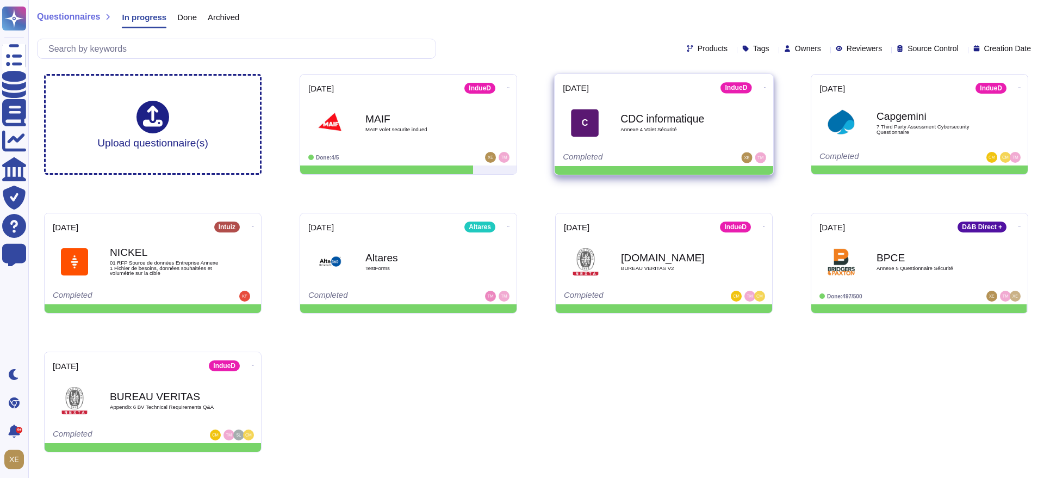
click at [653, 122] on b "CDC informatique" at bounding box center [676, 118] width 110 height 10
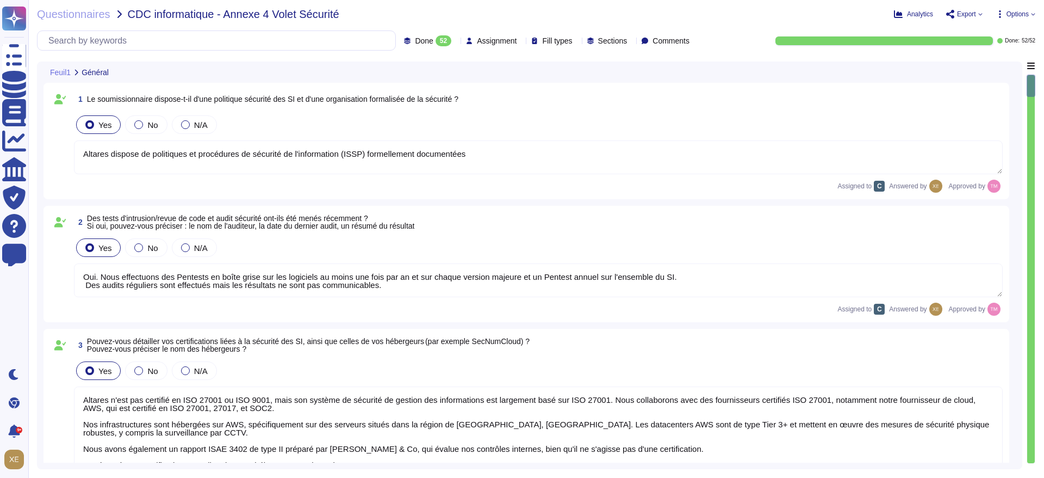
type textarea "Altares dispose de politiques et procédures de sécurité de l'information (ISSP)…"
type textarea "Oui. Nous effectuons des Pentests en boîte grise sur les logiciels au moins une…"
type textarea "Altares n'est pas certifié en ISO 27001 ou ISO 9001, mais son système de sécuri…"
type textarea "Lo ipsumdol sitam co adipis elitseddo eiusm t'incididuntutlabo etd magnaaliquae…"
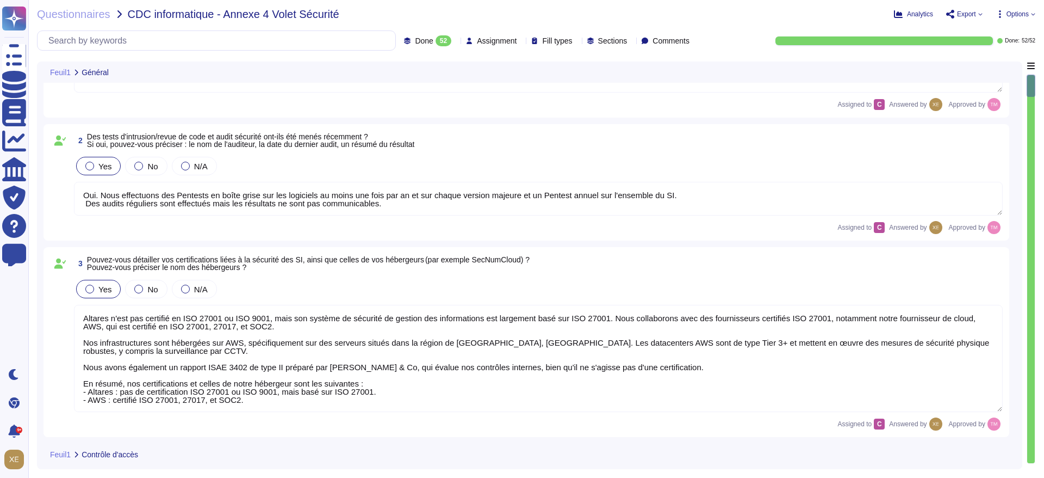
type textarea "Authentification Multifacteur (MFA) : Pour les applications internes, l'authent…"
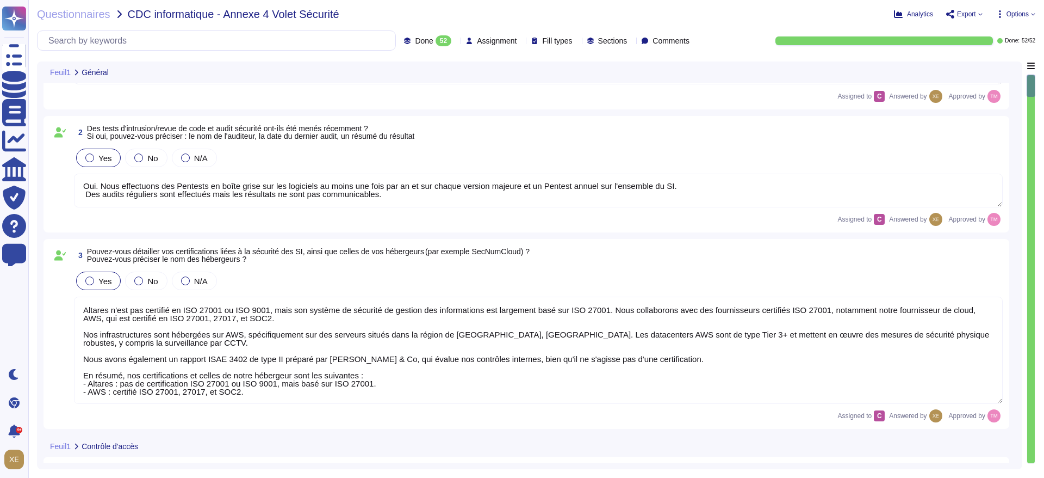
scroll to position [326, 0]
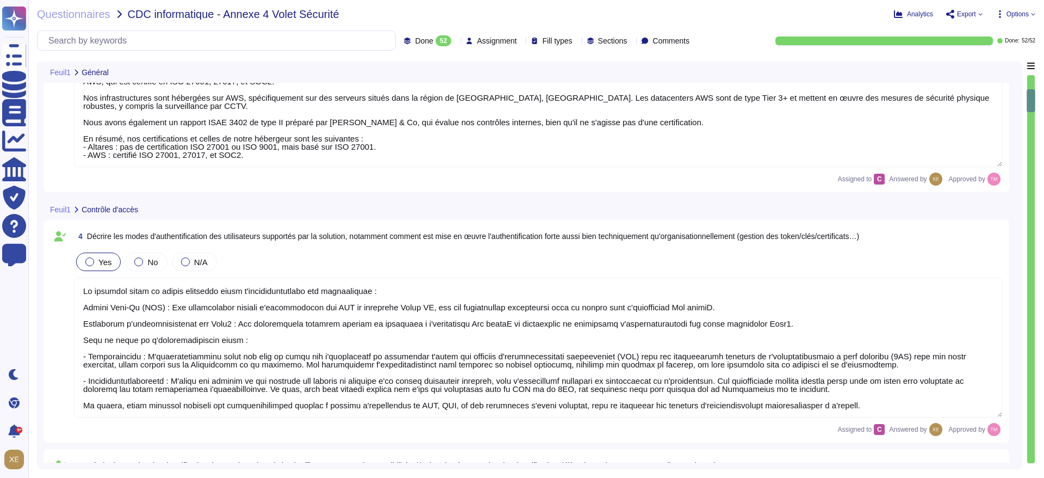
type textarea "Authentification Multifacteur (MFA) : Pour les applications internes, l'authent…"
type textarea "Lo ipsumdolo si ametcons ad el seddoeiusmodtemp inc utla et dolor mag aliquaeni…"
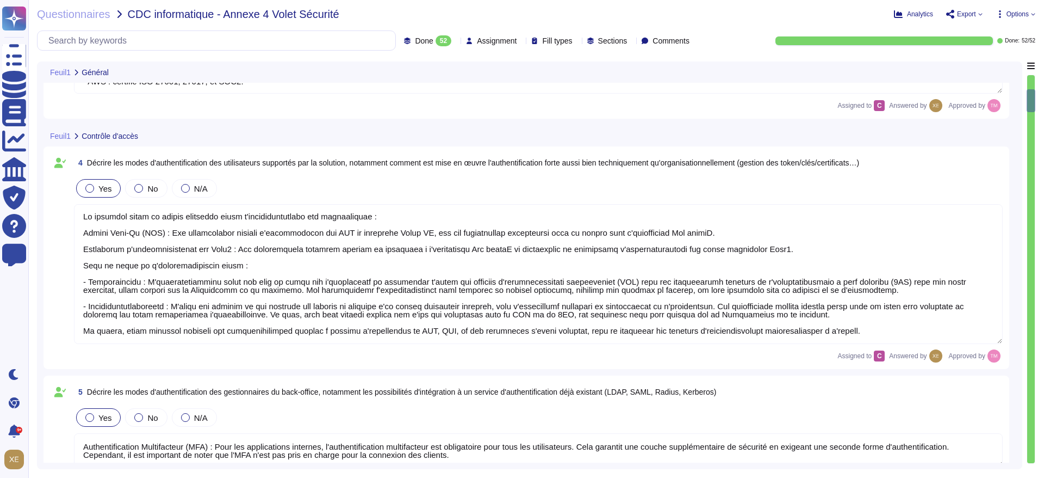
scroll to position [408, 0]
type textarea "Oui, une dévalidation automatique de la session a été mise en place après un dé…"
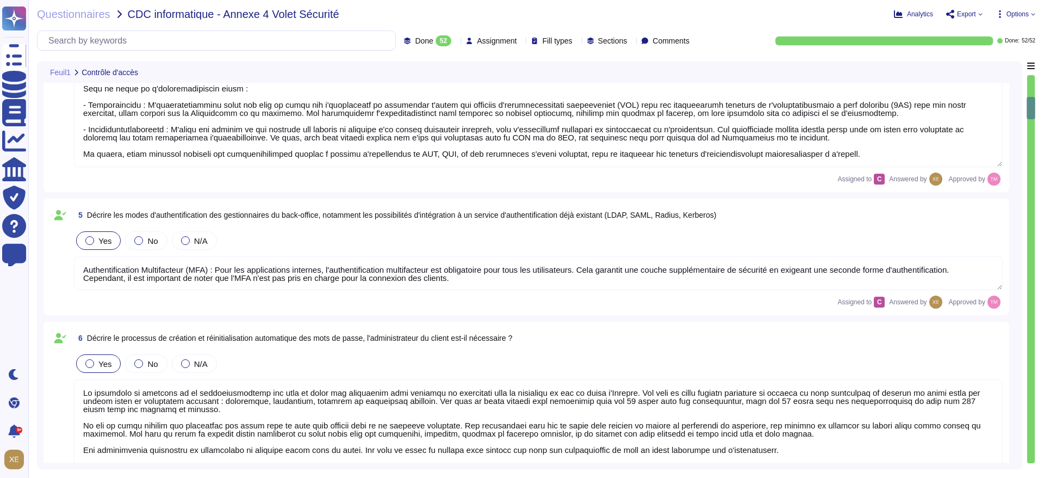
scroll to position [571, 0]
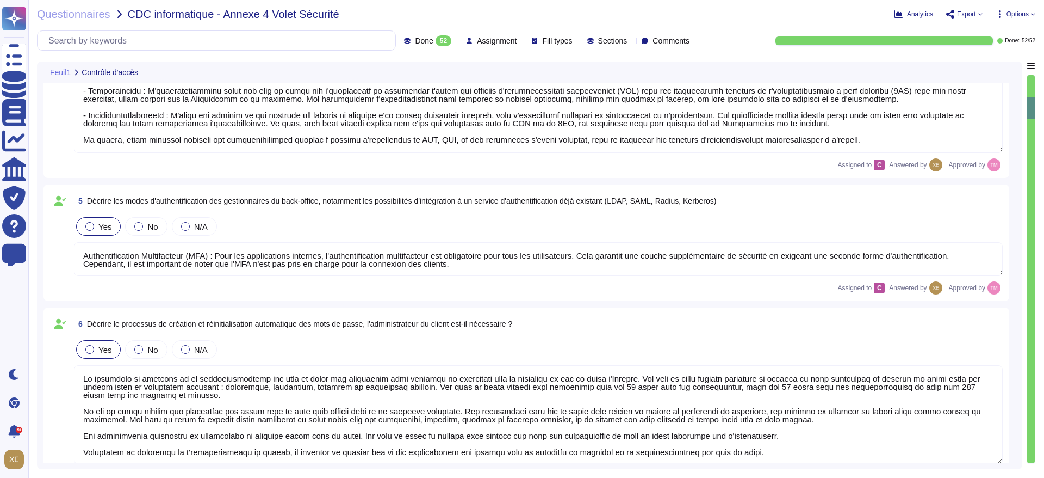
type textarea "Oui, une dévalidation automatique de la session a été mise en place après un dé…"
type textarea "Lor ipsum do sitamet con adipiscingeli seddoei tem incididuntut laboreet : 0. D…"
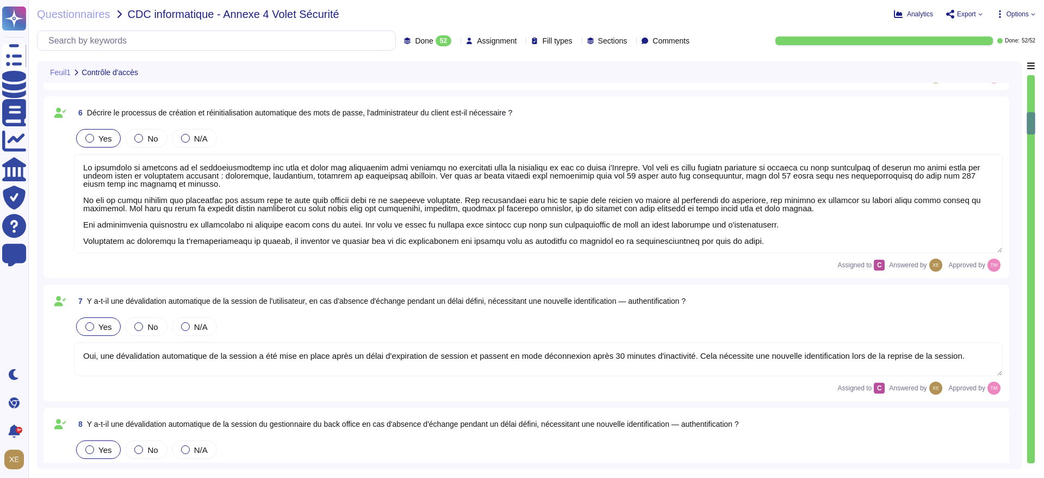
scroll to position [816, 0]
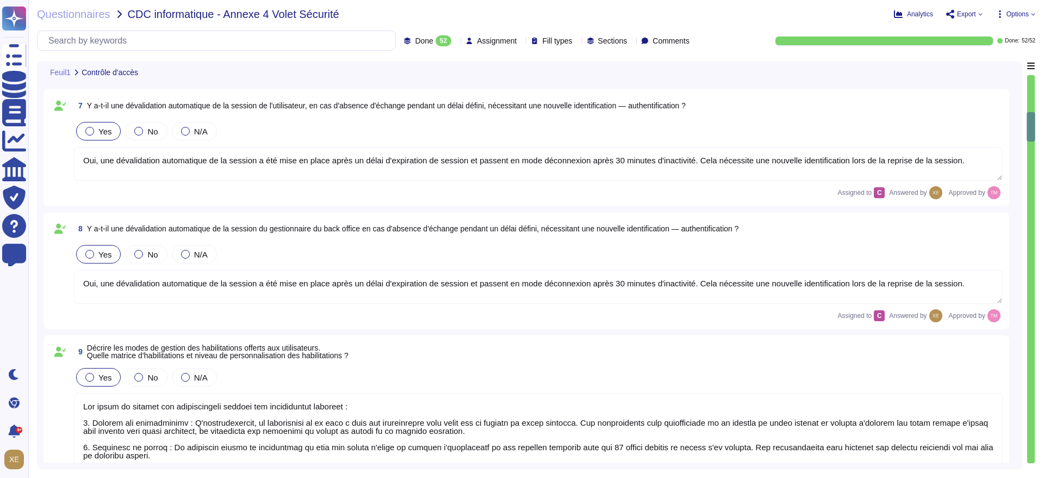
type textarea "Lor ipsumdo sitamet cons ad elit-seddoe (temporincidid UTL) etdolor magn aliqu …"
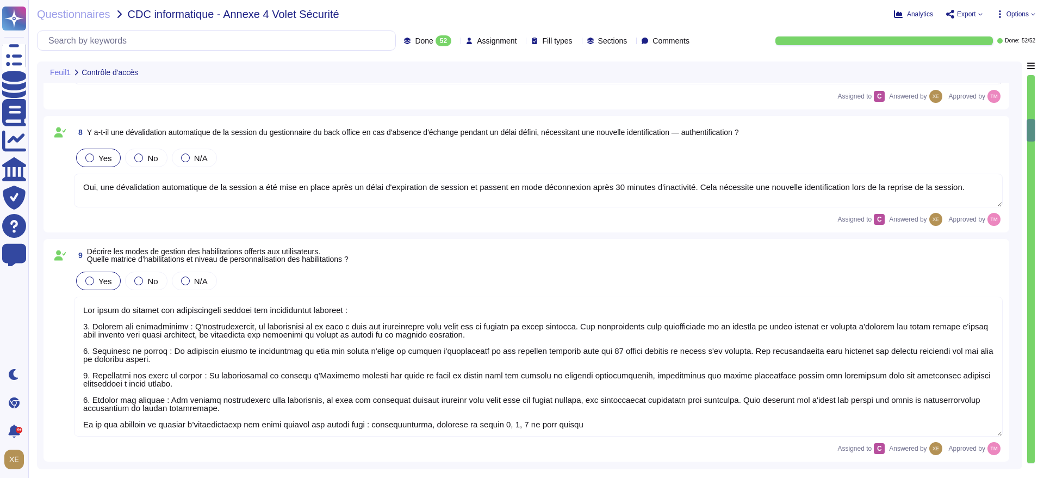
type textarea "N/A sur la solution indueD"
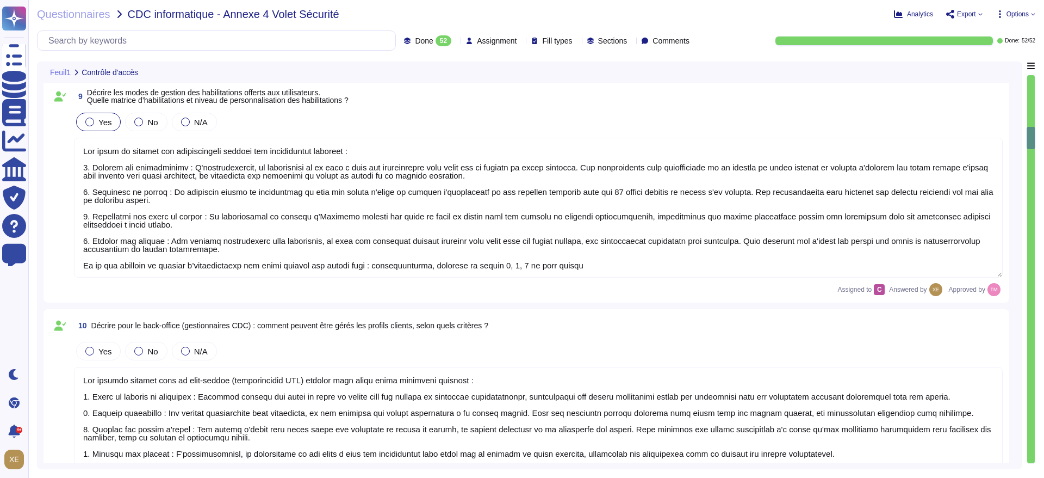
type textarea "Une piste d'audit est disponible sur indueD"
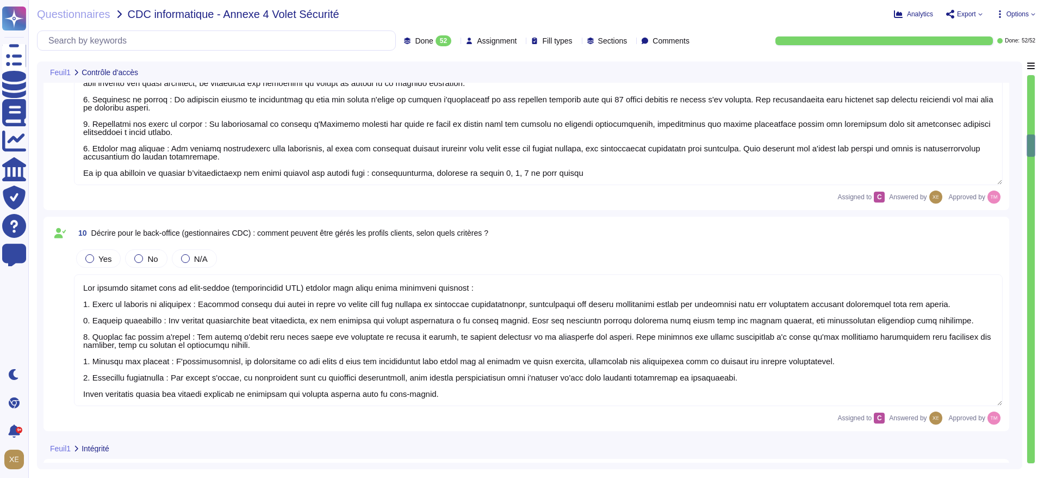
type textarea "Lore ipsumdol sit ametcon adipiscingelits doei te inci utlabore et dol magnaali…"
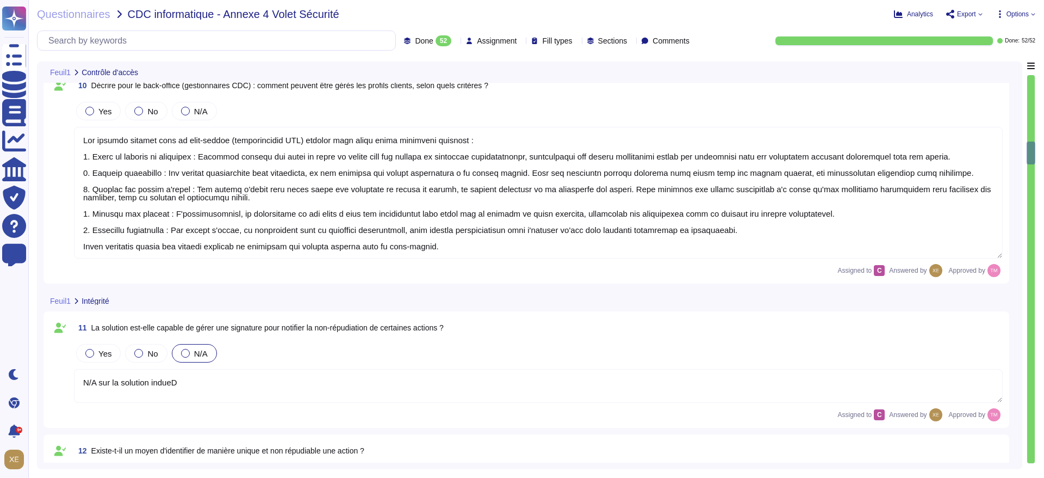
scroll to position [1469, 0]
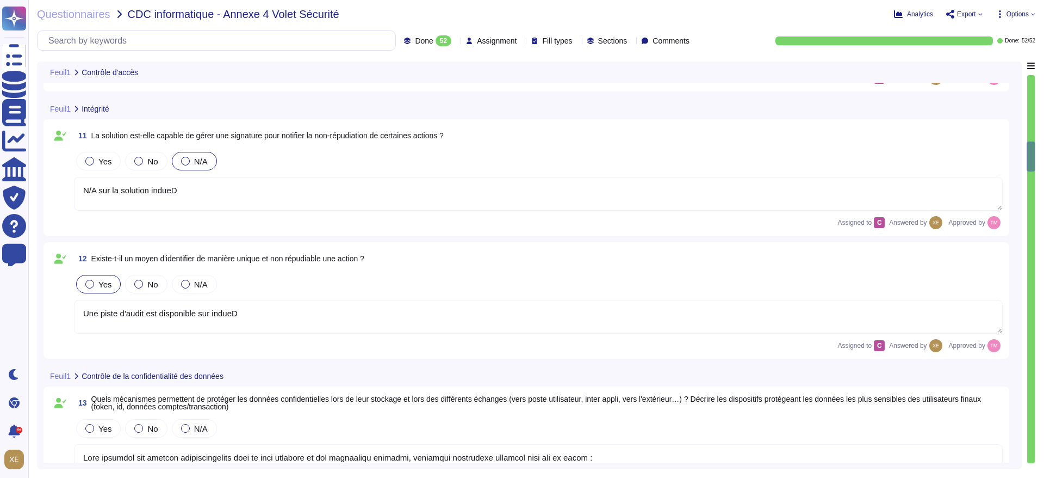
type textarea "Une piste d'audit est disponible sur indueD pour permettre de tracer toutes les…"
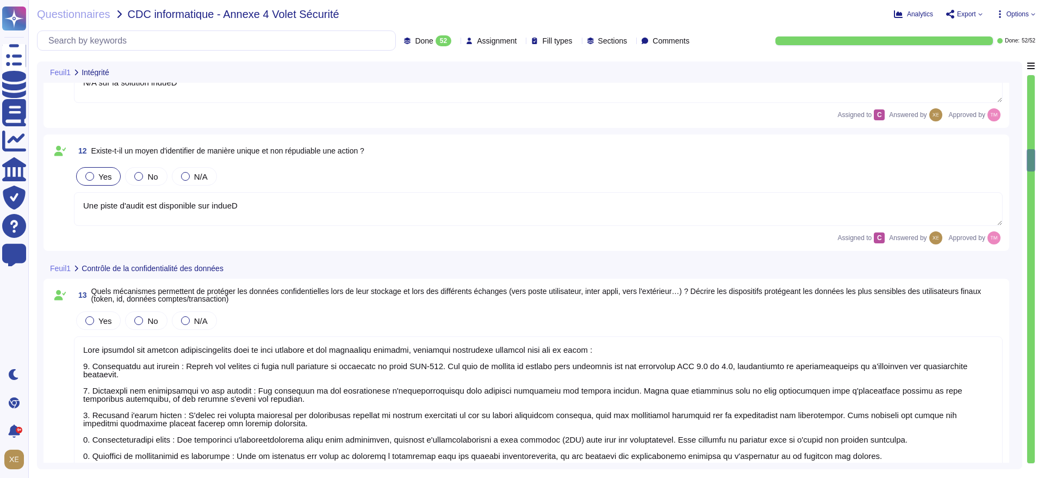
type textarea "Lo ipsum do sit ame consect adipiscingel sedd ei temporin u'Laboree dolorema al…"
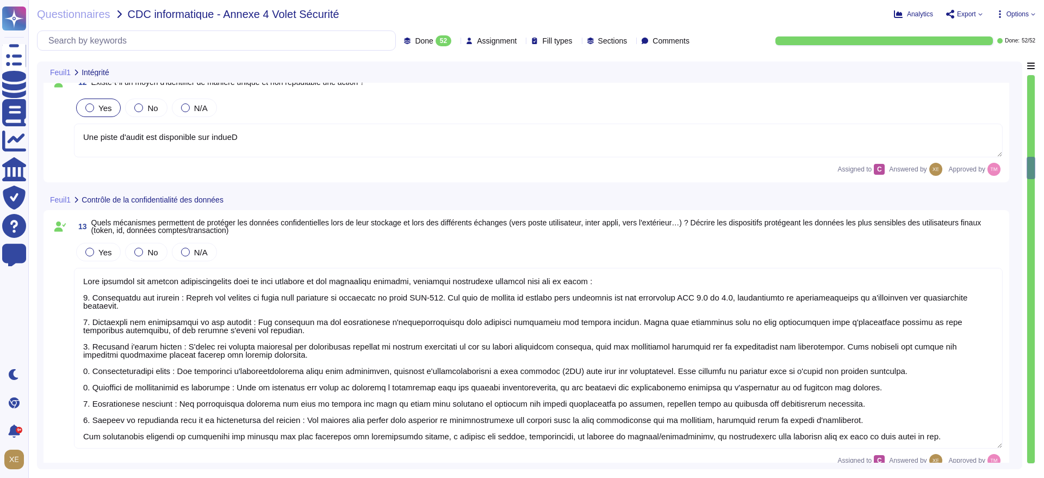
scroll to position [1958, 0]
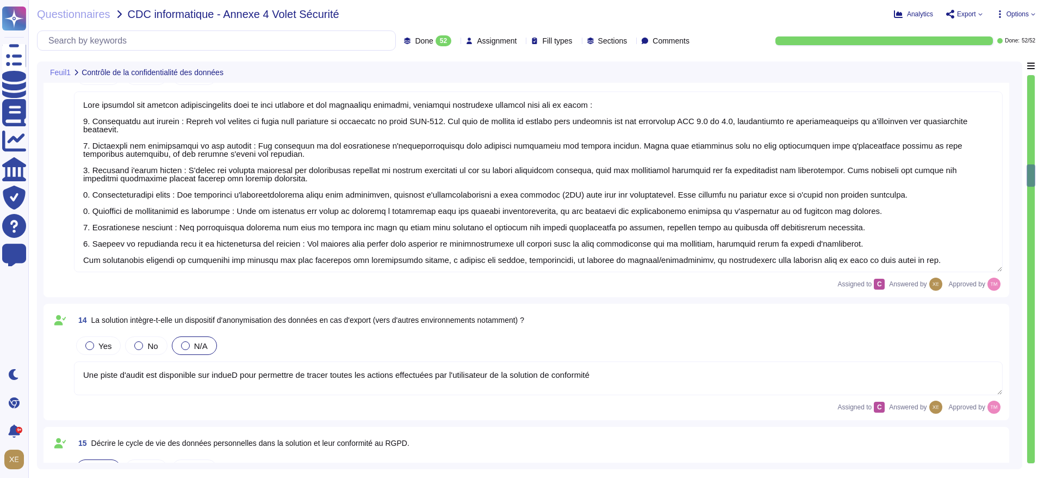
type textarea "Lore ips dolorsi am conse, adip elitseddo ei temporincid utlabore ETD-177, magn…"
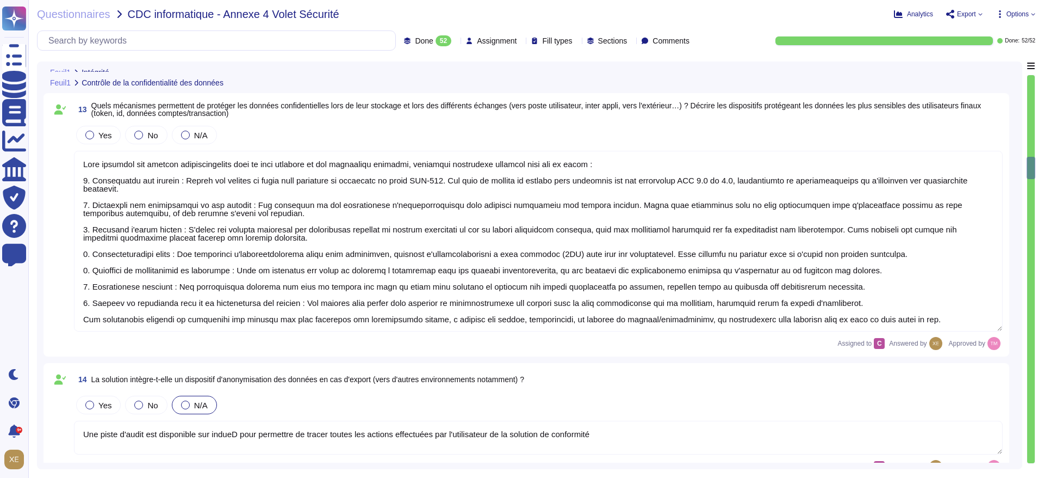
scroll to position [1877, 0]
type textarea "N/A sur la solution indueD"
type textarea "Une piste d'audit est disponible sur indueD"
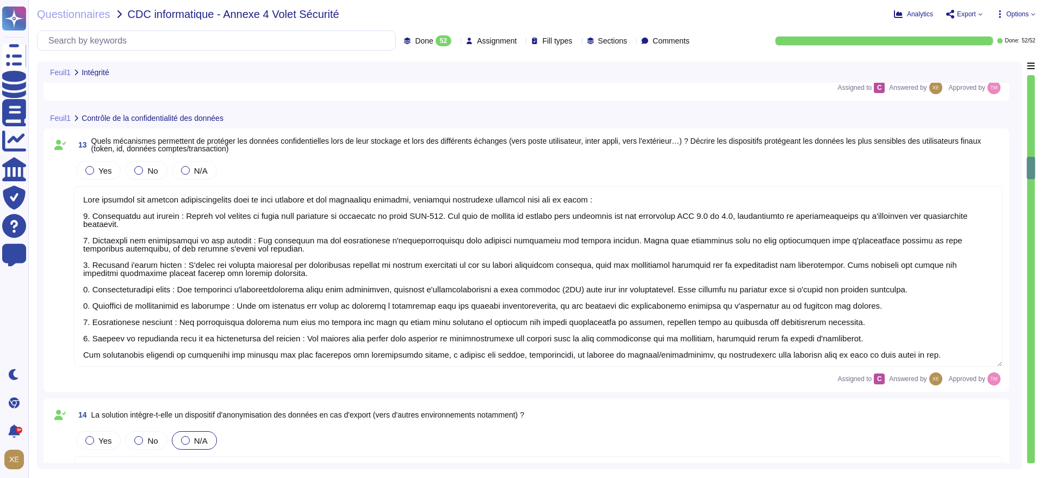
scroll to position [1, 0]
drag, startPoint x: 84, startPoint y: 199, endPoint x: 908, endPoint y: 358, distance: 840.1
click at [908, 358] on textarea at bounding box center [538, 276] width 929 height 181
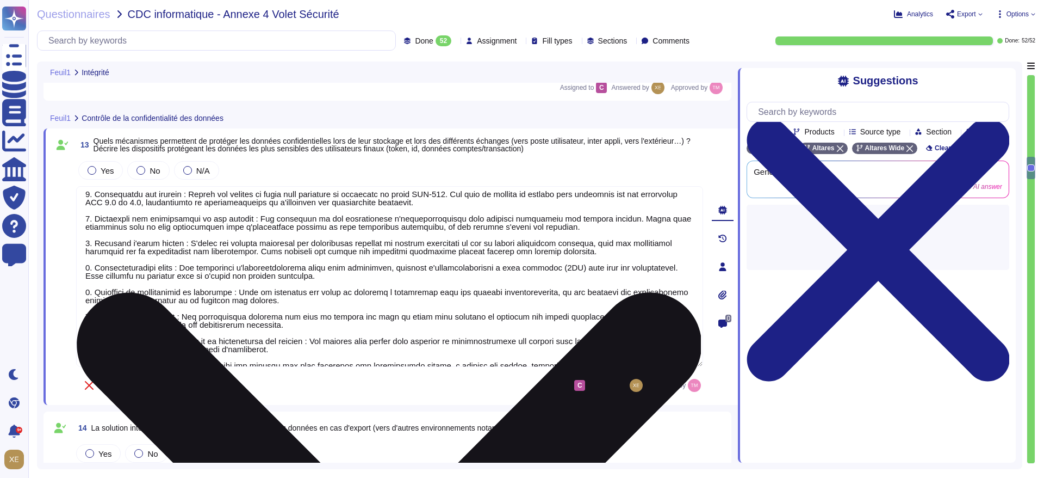
scroll to position [42, 0]
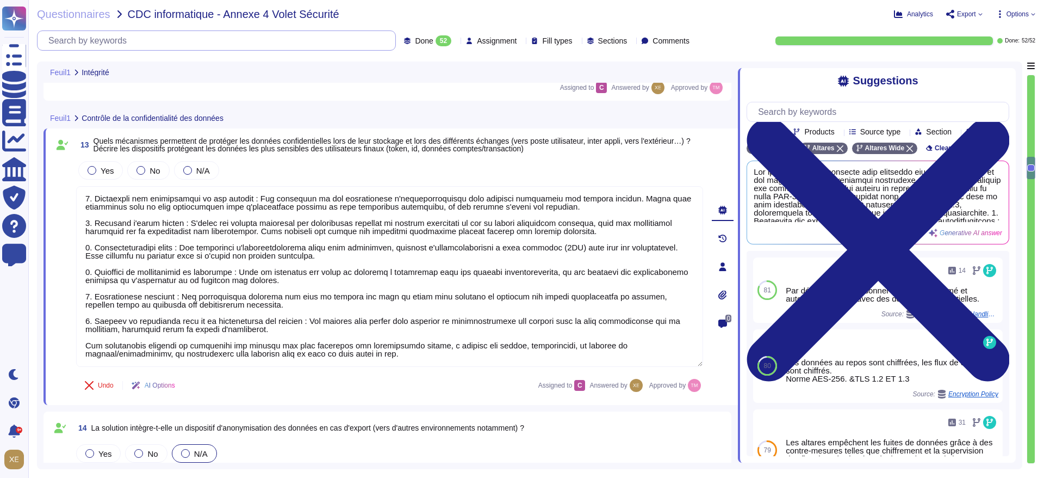
click at [193, 36] on input "text" at bounding box center [219, 40] width 353 height 19
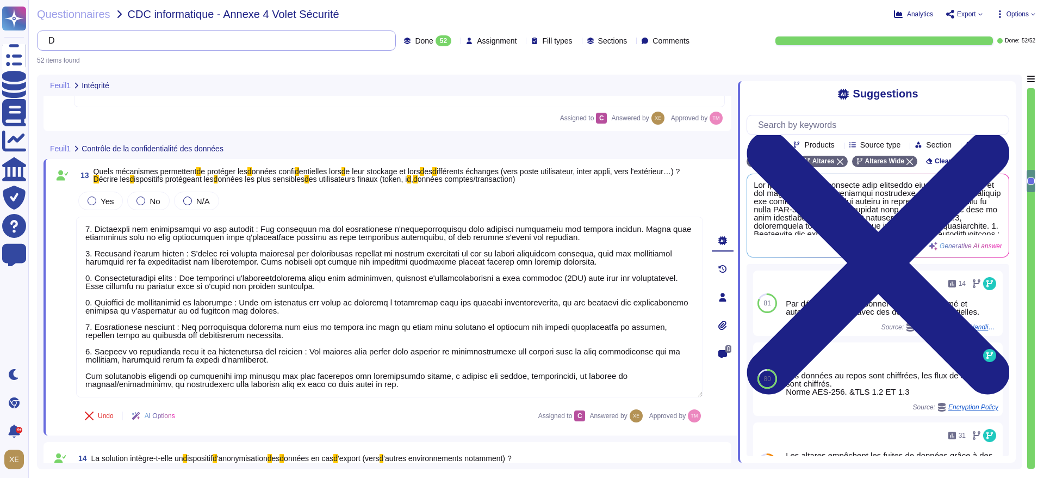
scroll to position [292, 0]
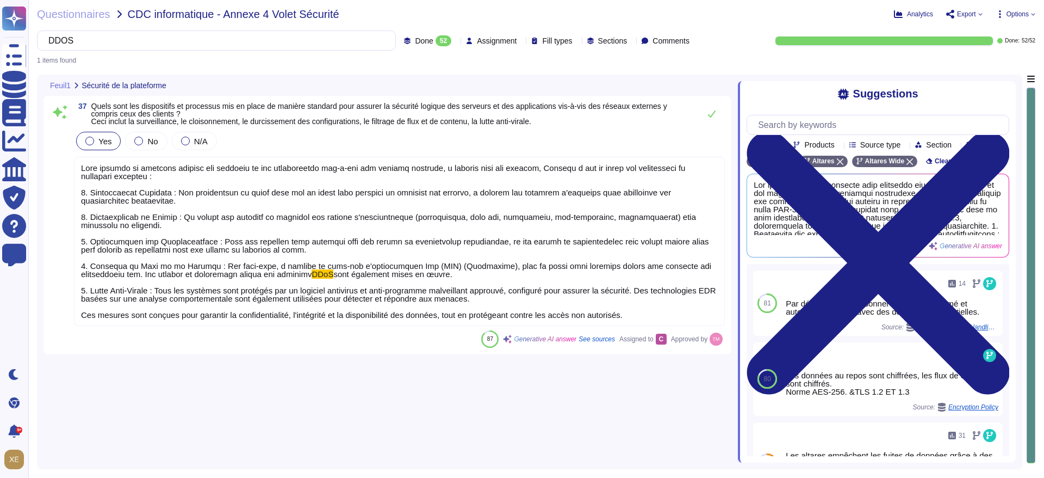
type input "DDOS"
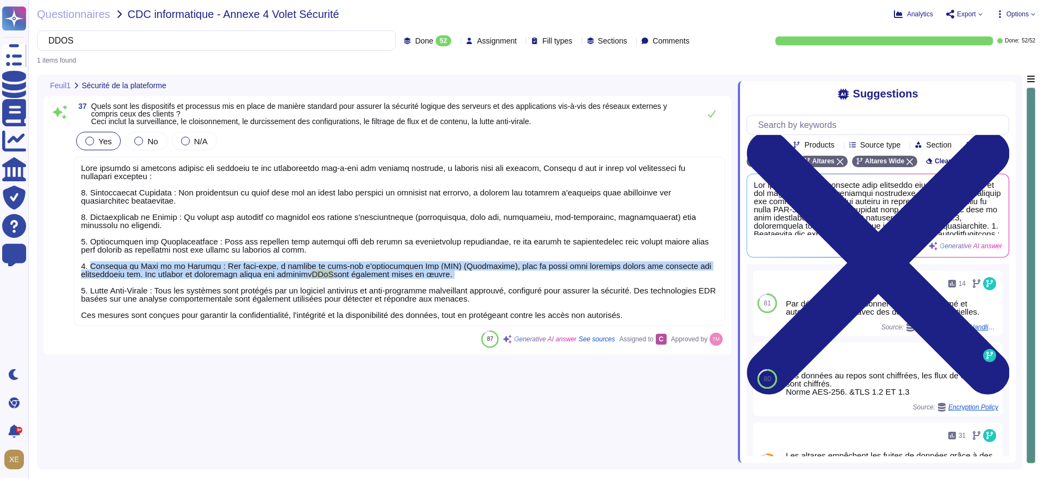
drag, startPoint x: 89, startPoint y: 265, endPoint x: 412, endPoint y: 275, distance: 322.7
click at [412, 275] on div "DDoS sont également mises en œuvre. 5. Lutte Anti-Virale : Tous les systèmes so…" at bounding box center [399, 241] width 651 height 169
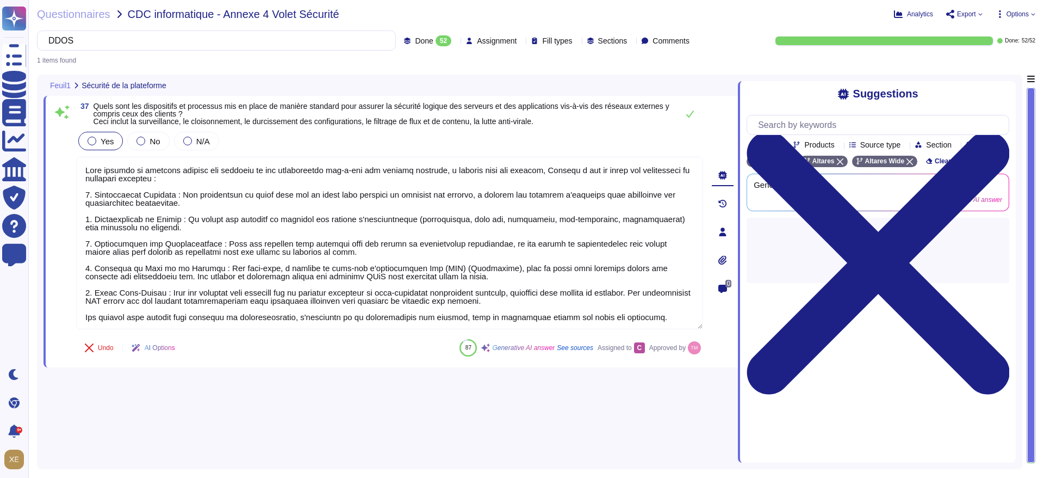
type textarea "Lore ipsumdo si ametcons adipisc eli seddoeiu te inc utlaboreetdo mag-a-eni adm…"
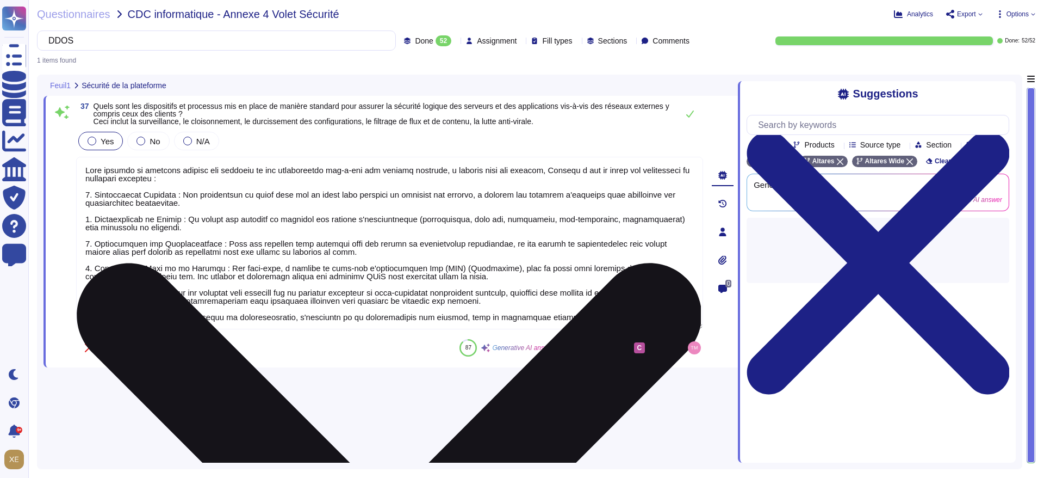
drag, startPoint x: 96, startPoint y: 264, endPoint x: 475, endPoint y: 281, distance: 380.1
click at [484, 283] on textarea at bounding box center [389, 243] width 627 height 172
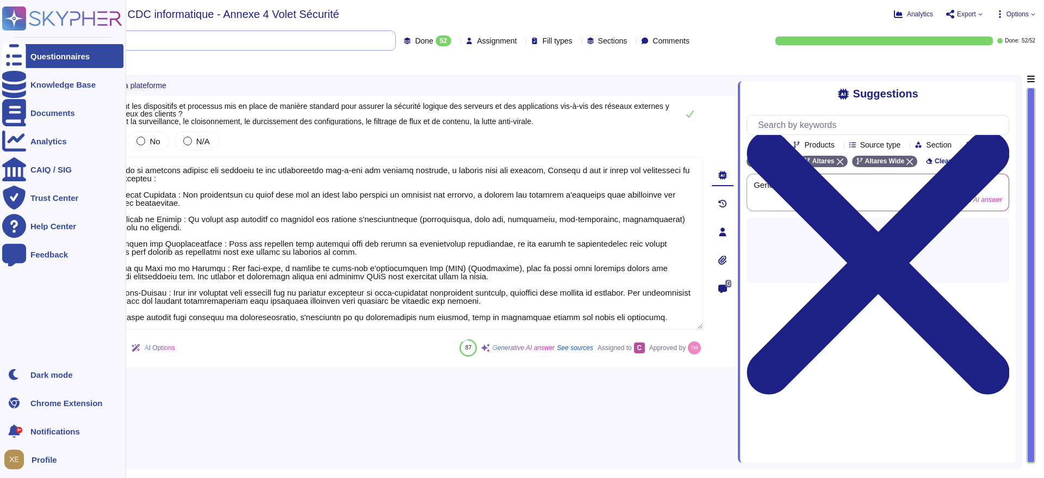
drag, startPoint x: 130, startPoint y: 36, endPoint x: 22, endPoint y: 41, distance: 108.4
click at [22, 41] on div "Questionnaires Knowledge Base Documents Analytics CAIQ / SIG Trust Center Help …" at bounding box center [522, 239] width 1044 height 478
click at [83, 40] on div "Questionnaires Knowledge Base Documents Analytics CAIQ / SIG Trust Center Help …" at bounding box center [62, 181] width 121 height 349
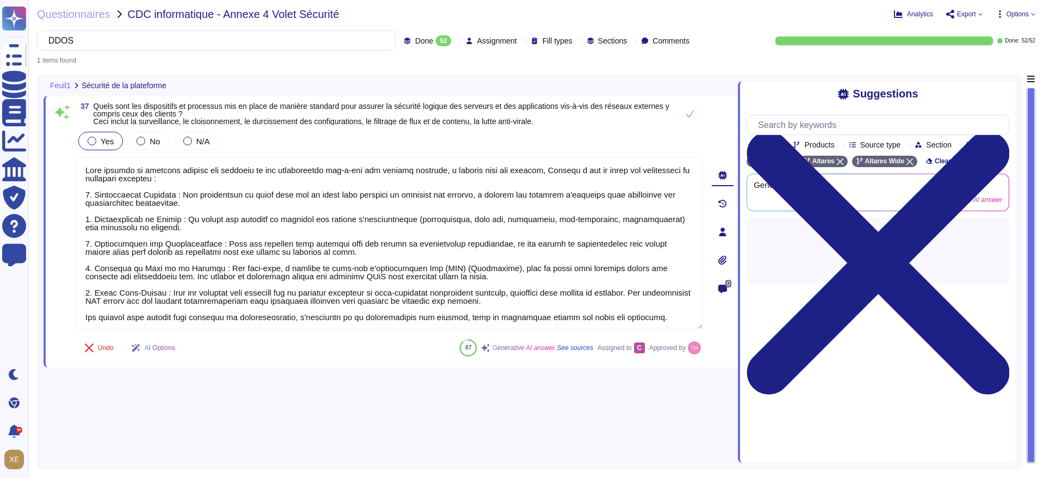
click at [157, 24] on div "Questionnaires CDC informatique - Annexe 4 Volet Sécurité Analytics Export Opti…" at bounding box center [536, 239] width 1016 height 478
click at [145, 18] on span "CDC informatique - Annexe 4 Volet Sécurité" at bounding box center [234, 14] width 212 height 11
click at [84, 14] on span "Questionnaires" at bounding box center [73, 14] width 73 height 11
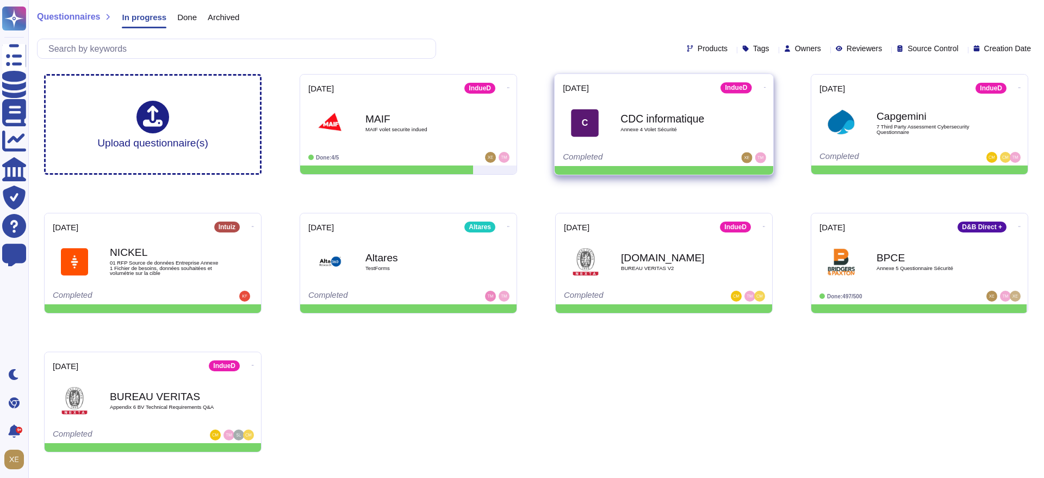
click at [696, 127] on span "Annexe 4 Volet Sécurité" at bounding box center [676, 129] width 110 height 5
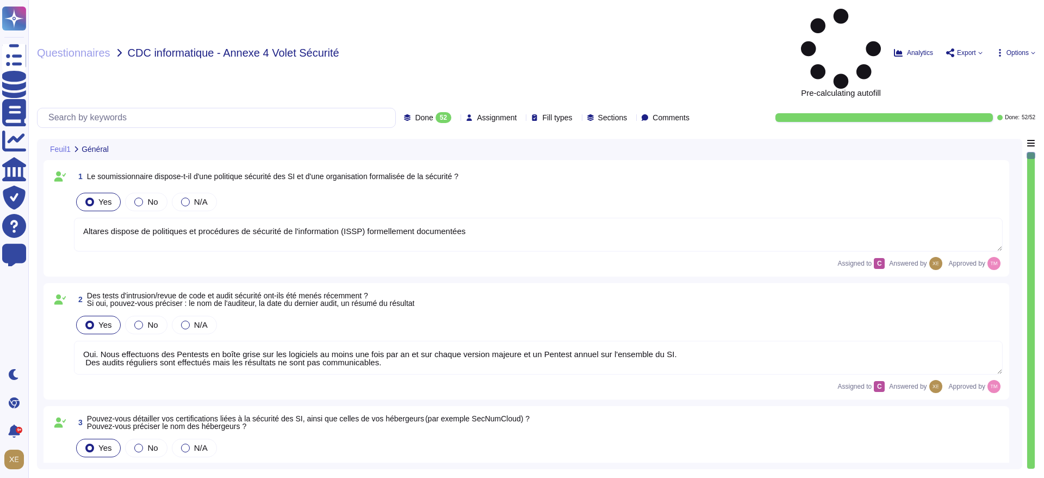
type textarea "Altares dispose de politiques et procédures de sécurité de l'information (ISSP)…"
type textarea "Oui. Nous effectuons des Pentests en boîte grise sur les logiciels au moins une…"
type textarea "Altares n'est pas certifié en ISO 27001 ou ISO 9001, mais son système de sécuri…"
type textarea "Lo ipsumdol sitam co adipis elitseddo eiusm t'incididuntutlabo etd magnaaliquae…"
click at [224, 108] on input "text" at bounding box center [219, 117] width 353 height 19
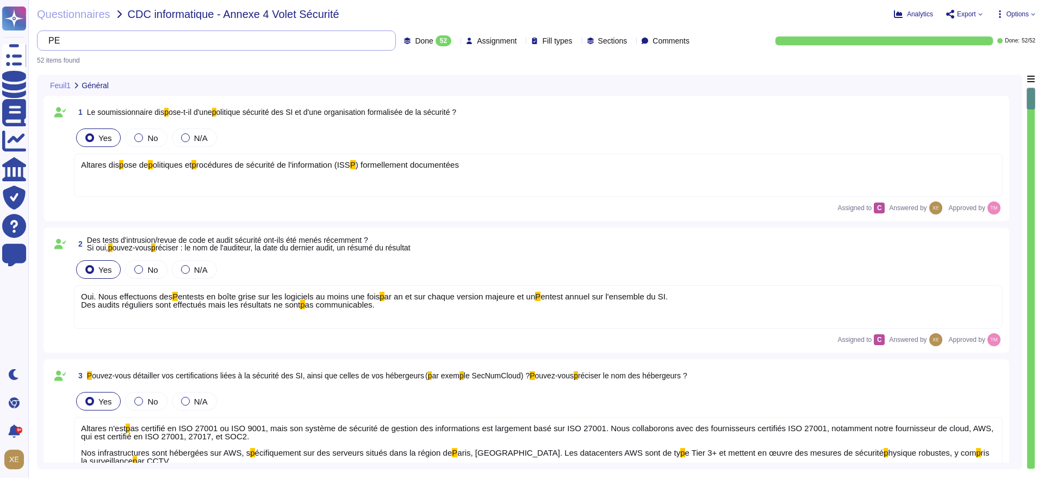
type input "P"
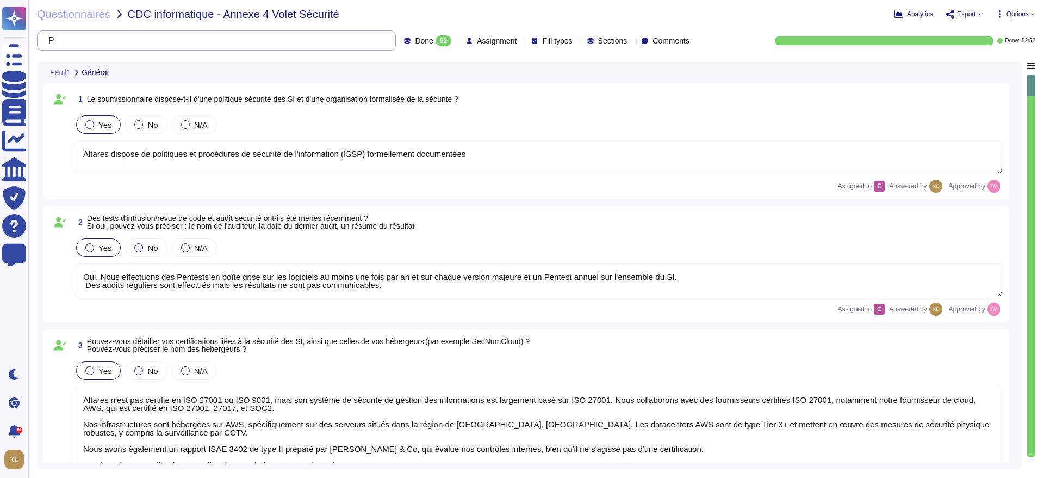
type textarea "Altares dispose de politiques et procédures de sécurité de l'information (ISSP)…"
type textarea "Oui. Nous effectuons des Pentests en boîte grise sur les logiciels au moins une…"
type textarea "Altares n'est pas certifié en ISO 27001 ou ISO 9001, mais son système de sécuri…"
type textarea "Lo ipsumdol sitam co adipis elitseddo eiusm t'incididuntutlabo etd magnaaliquae…"
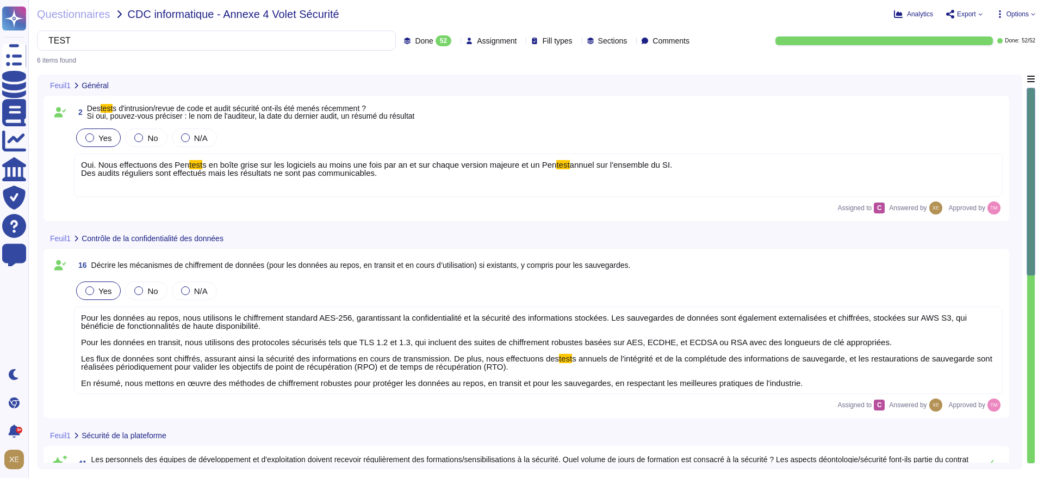
type input "TEST"
click at [108, 326] on span "Pour les données au repos, nous utilisons le chiffrement standard AES-256, gara…" at bounding box center [524, 338] width 886 height 50
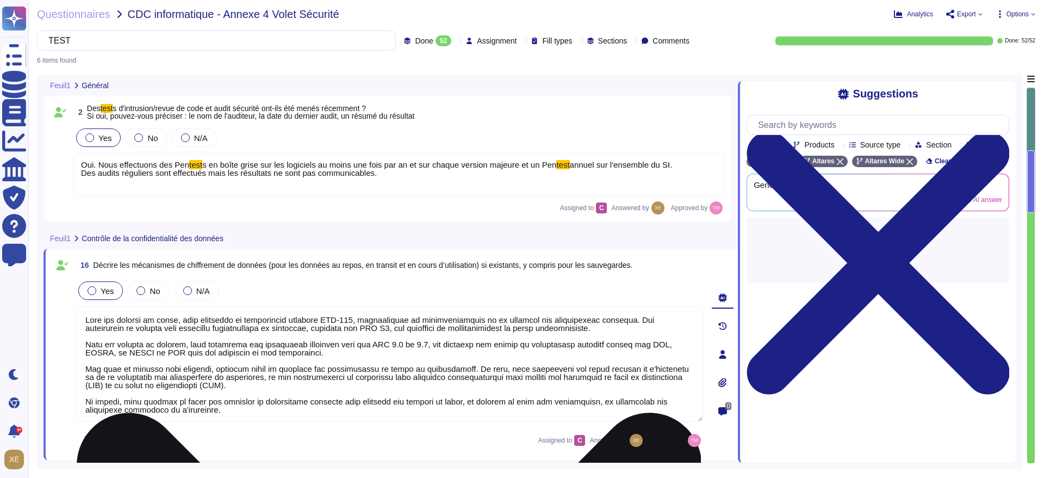
type textarea "Lore ips dolorsi am conse, adip elitseddo ei temporincid utlabore ETD-177, magn…"
drag, startPoint x: 86, startPoint y: 319, endPoint x: 264, endPoint y: 411, distance: 200.7
click at [264, 411] on textarea at bounding box center [389, 363] width 627 height 115
